Goal: Information Seeking & Learning: Learn about a topic

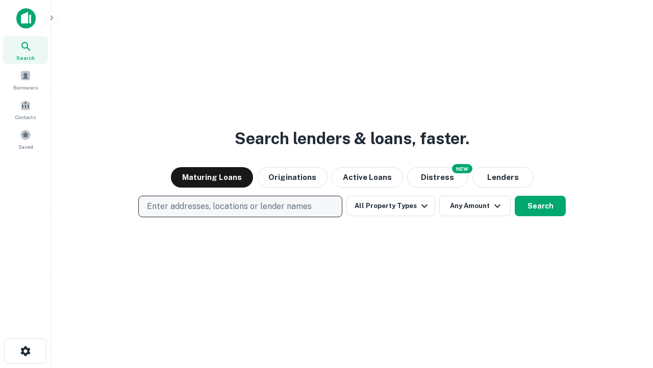
click at [240, 206] on p "Enter addresses, locations or lender names" at bounding box center [229, 206] width 165 height 12
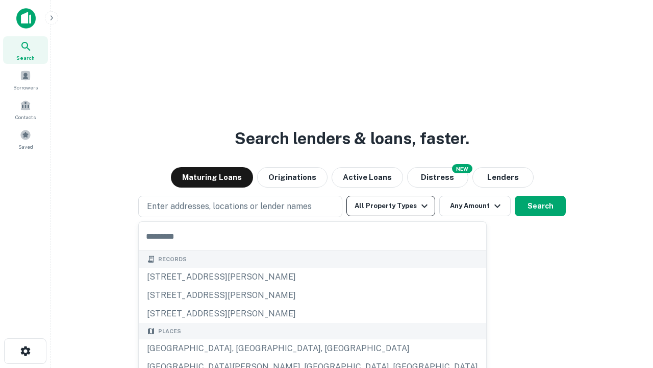
click at [391, 206] on button "All Property Types" at bounding box center [391, 206] width 89 height 20
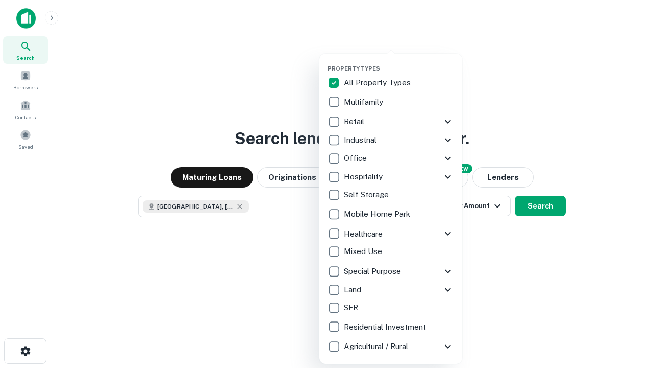
click at [399, 62] on button "button" at bounding box center [399, 62] width 143 height 1
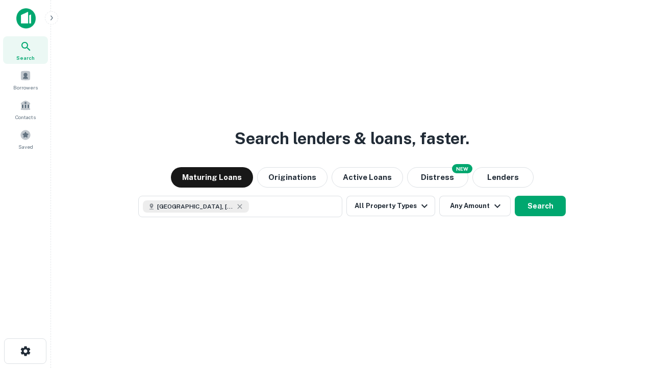
scroll to position [16, 0]
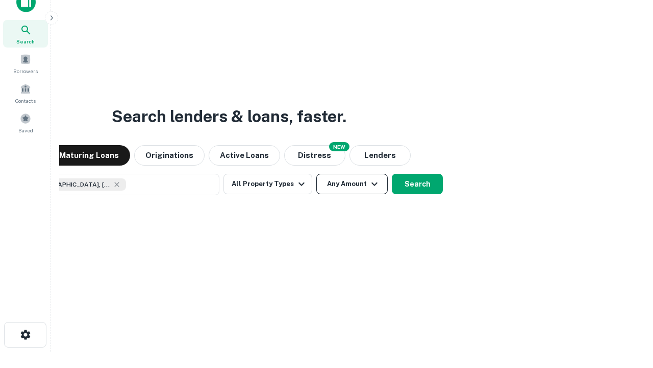
click at [317, 174] on button "Any Amount" at bounding box center [352, 184] width 71 height 20
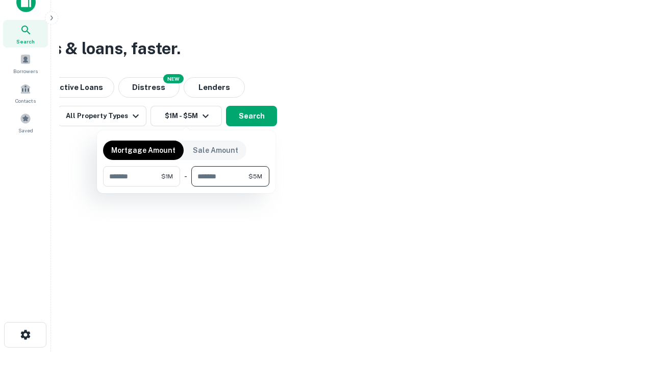
type input "*******"
click at [186, 186] on button "button" at bounding box center [186, 186] width 166 height 1
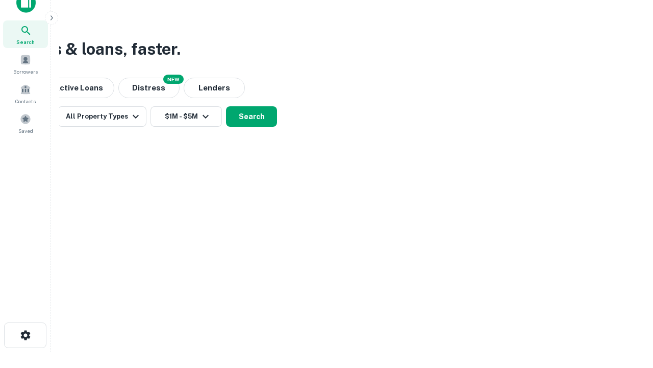
scroll to position [6, 188]
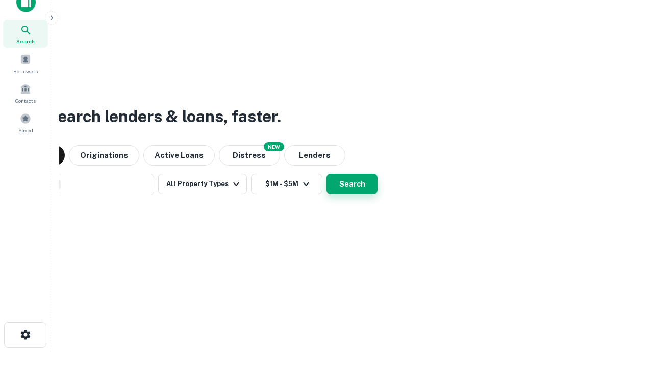
click at [327, 174] on button "Search" at bounding box center [352, 184] width 51 height 20
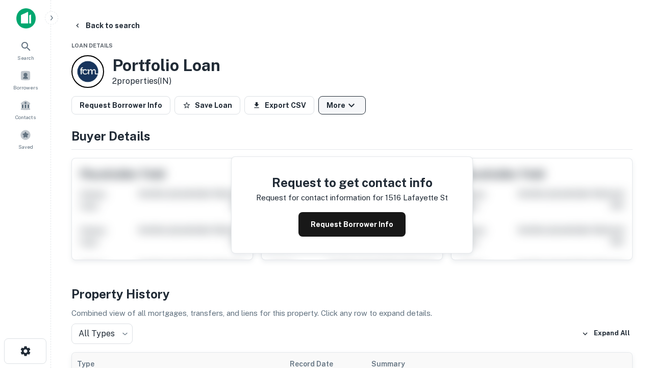
click at [342, 105] on button "More" at bounding box center [342, 105] width 47 height 18
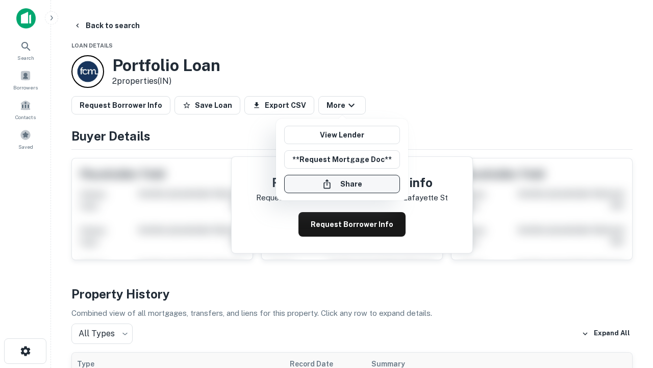
click at [342, 184] on button "Share" at bounding box center [342, 184] width 116 height 18
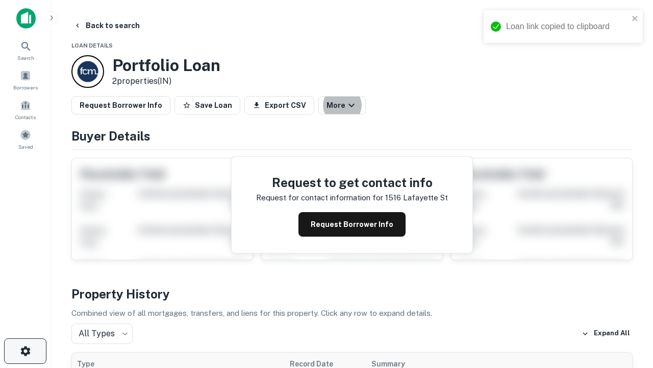
click at [25, 351] on icon "button" at bounding box center [25, 351] width 12 height 12
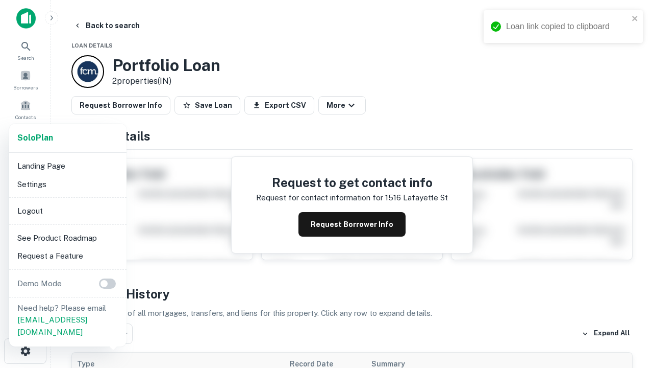
click at [67, 210] on li "Logout" at bounding box center [67, 211] width 109 height 18
